Goal: Contribute content: Add original content to the website for others to see

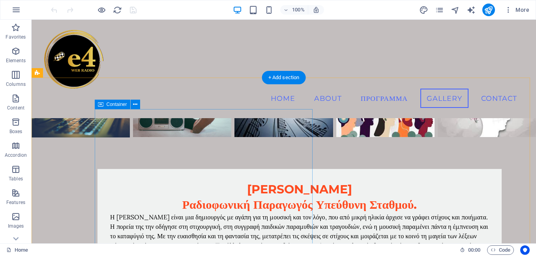
scroll to position [1696, 0]
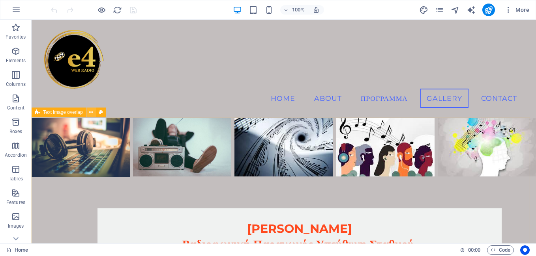
click at [89, 113] on icon at bounding box center [91, 112] width 4 height 8
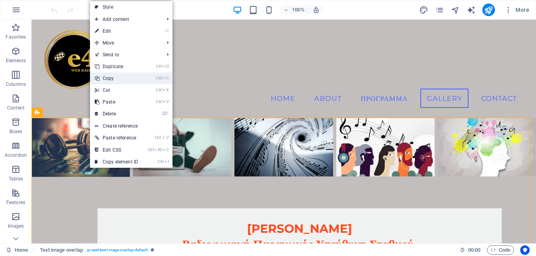
click at [110, 77] on link "Ctrl C Copy" at bounding box center [116, 79] width 53 height 12
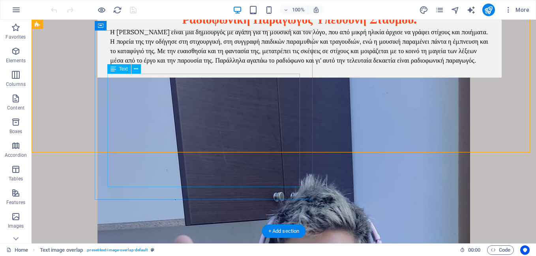
scroll to position [1973, 0]
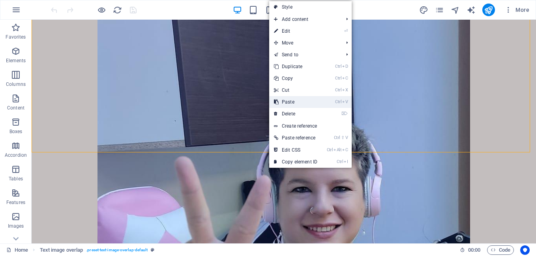
click at [286, 103] on link "Ctrl V Paste" at bounding box center [295, 102] width 53 height 12
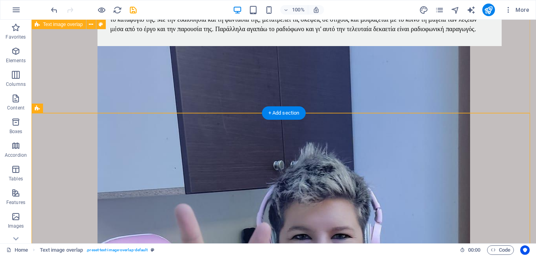
scroll to position [2012, 0]
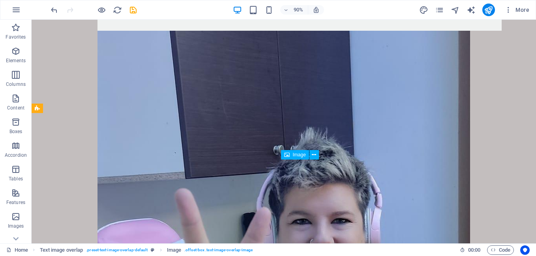
scroll to position [2012, 0]
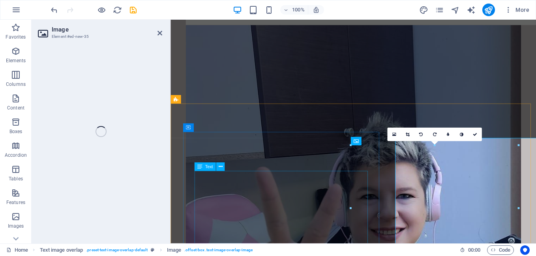
select select "%"
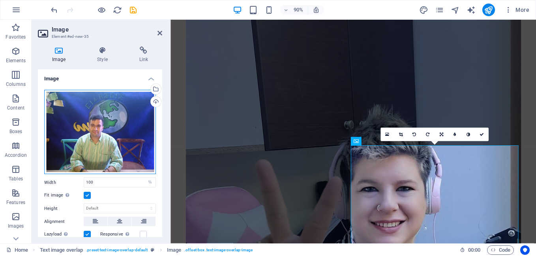
click at [86, 133] on div "Drag files here, click to choose files or select files from Files or our free s…" at bounding box center [100, 132] width 112 height 85
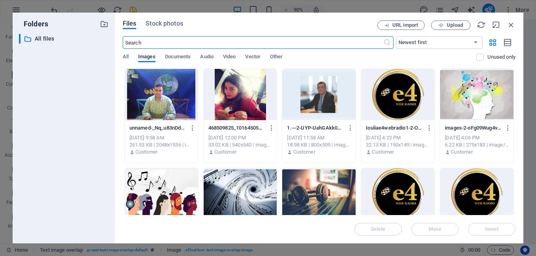
scroll to position [2288, 0]
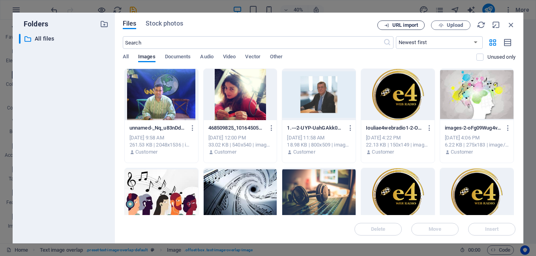
click at [388, 26] on icon "button" at bounding box center [386, 25] width 5 height 5
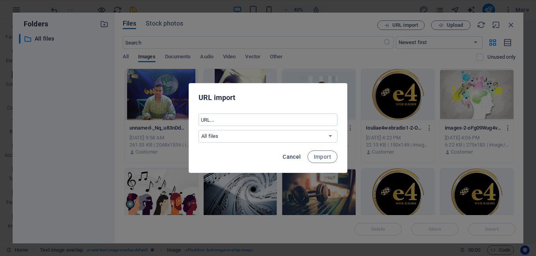
click at [297, 152] on button "Cancel" at bounding box center [291, 157] width 24 height 13
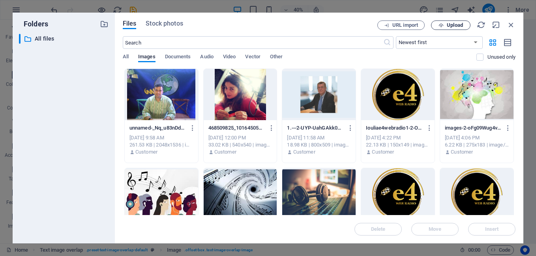
click at [466, 28] on button "Upload" at bounding box center [450, 25] width 39 height 9
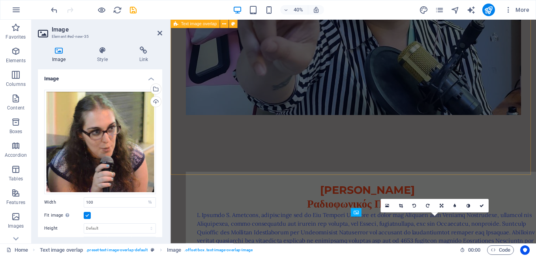
scroll to position [2020, 0]
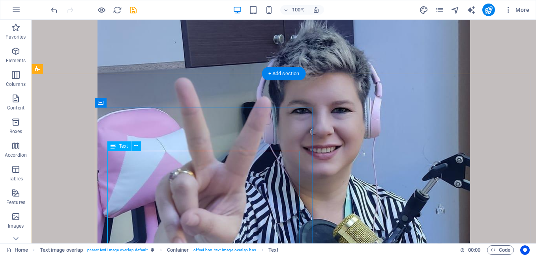
scroll to position [2091, 0]
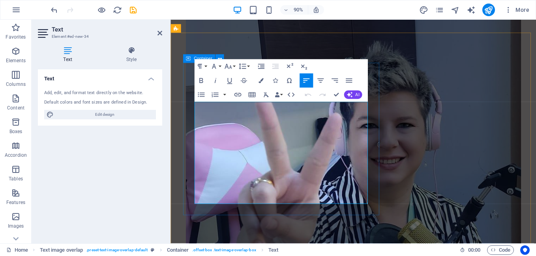
scroll to position [2099, 0]
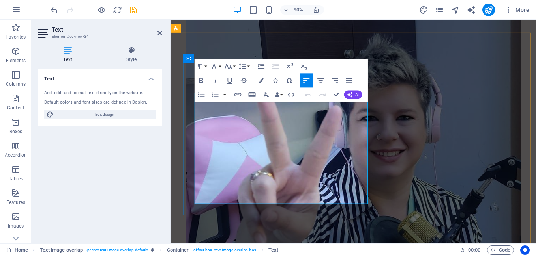
drag, startPoint x: 197, startPoint y: 115, endPoint x: 317, endPoint y: 222, distance: 160.9
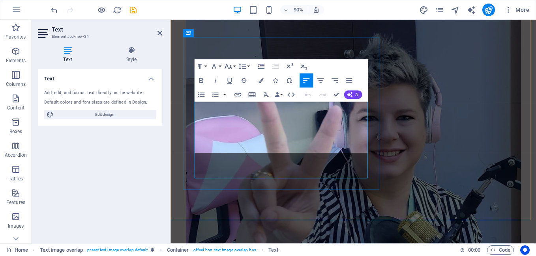
scroll to position [2128, 0]
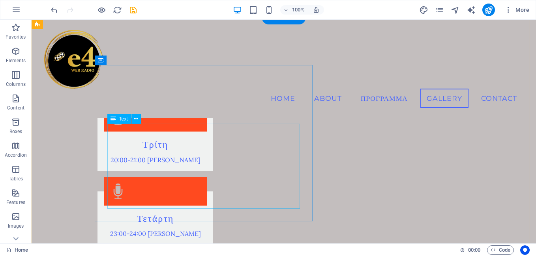
scroll to position [976, 0]
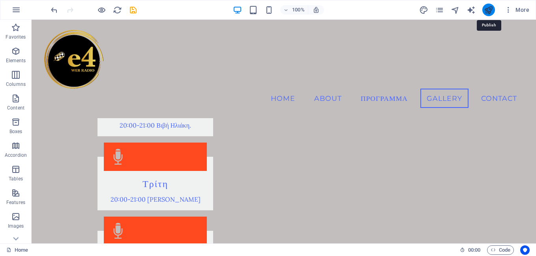
click at [490, 13] on icon "publish" at bounding box center [488, 10] width 9 height 9
checkbox input "false"
